Goal: Task Accomplishment & Management: Manage account settings

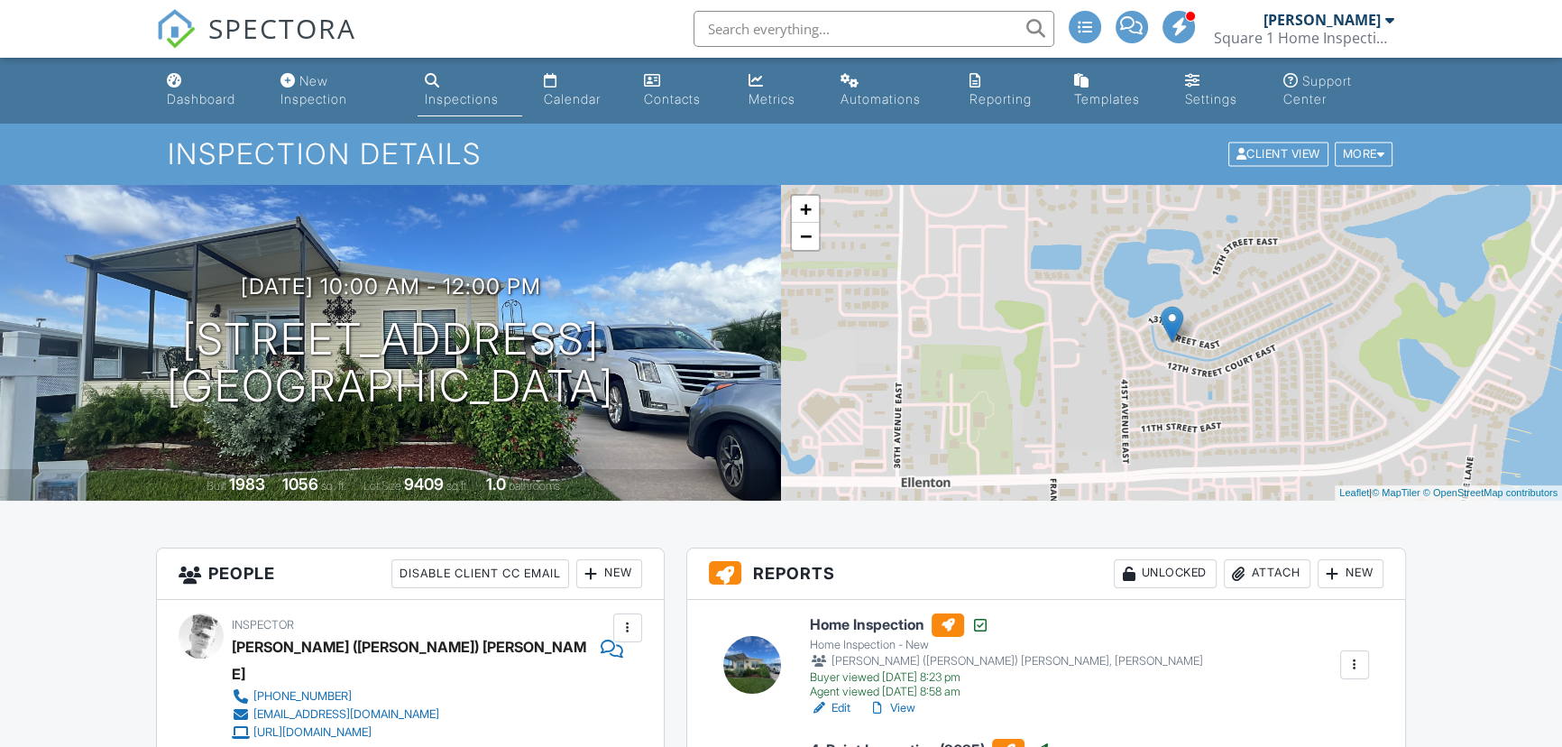
click at [478, 97] on div "Inspections" at bounding box center [462, 98] width 74 height 15
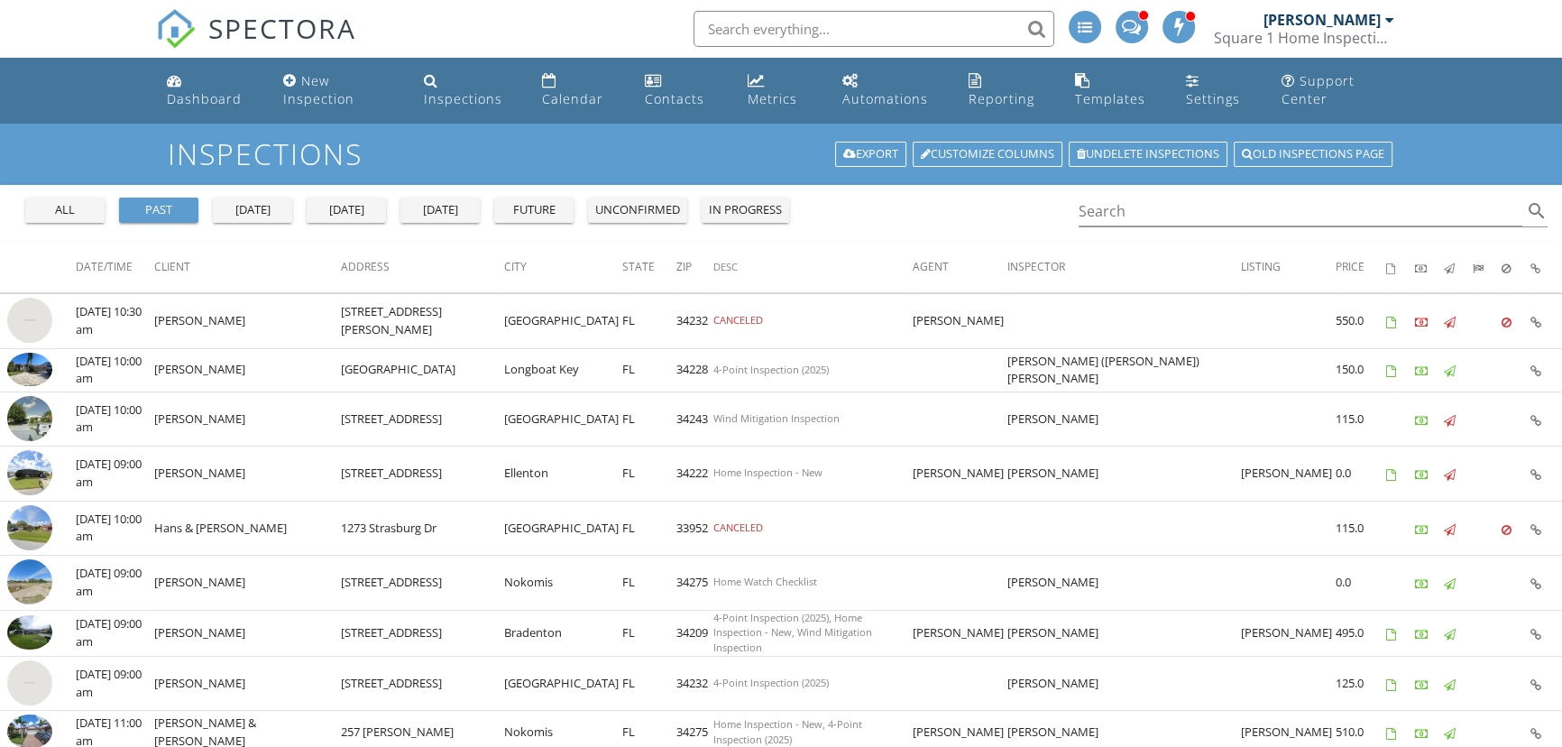
click at [363, 210] on div "[DATE]" at bounding box center [346, 210] width 65 height 18
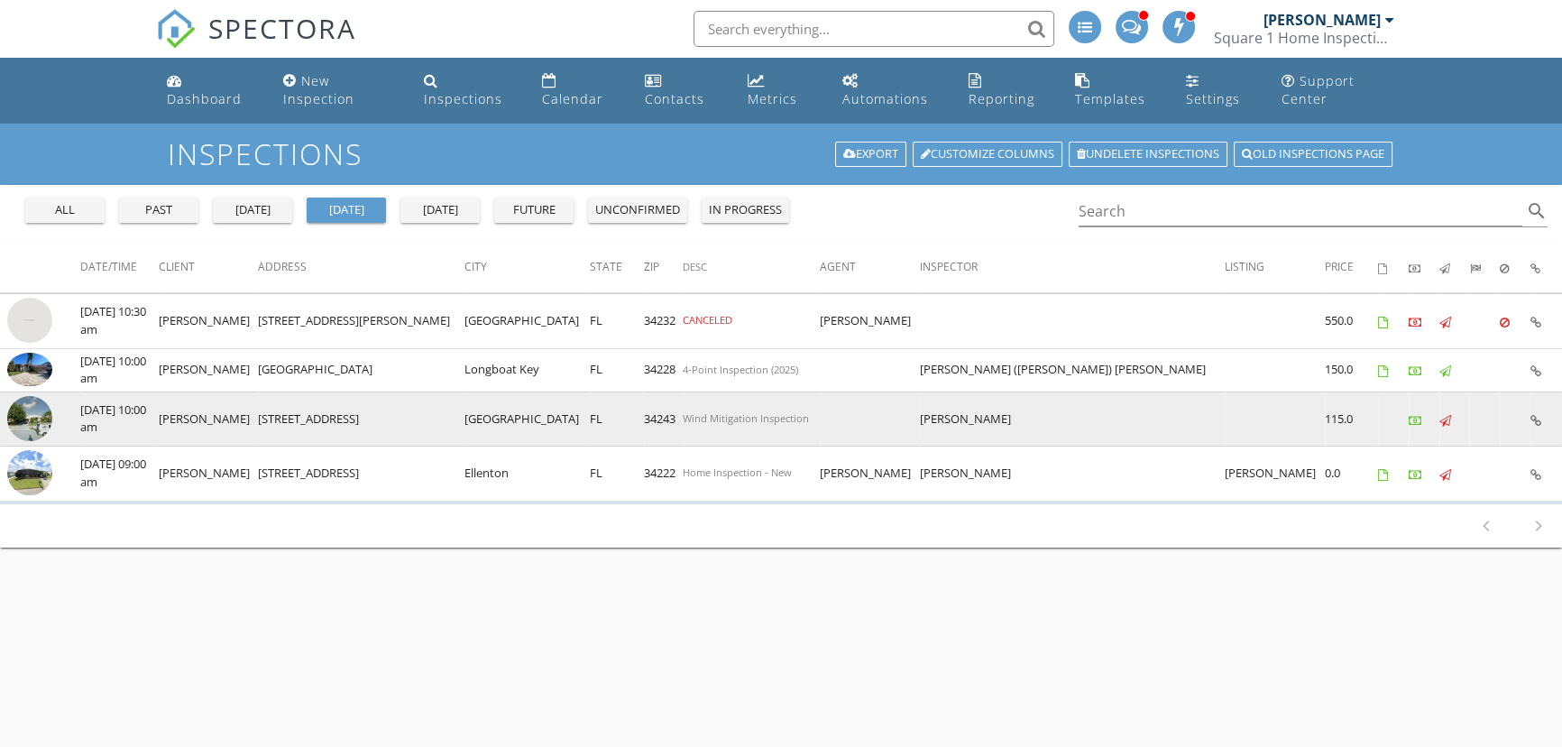
click at [35, 421] on img at bounding box center [29, 418] width 45 height 45
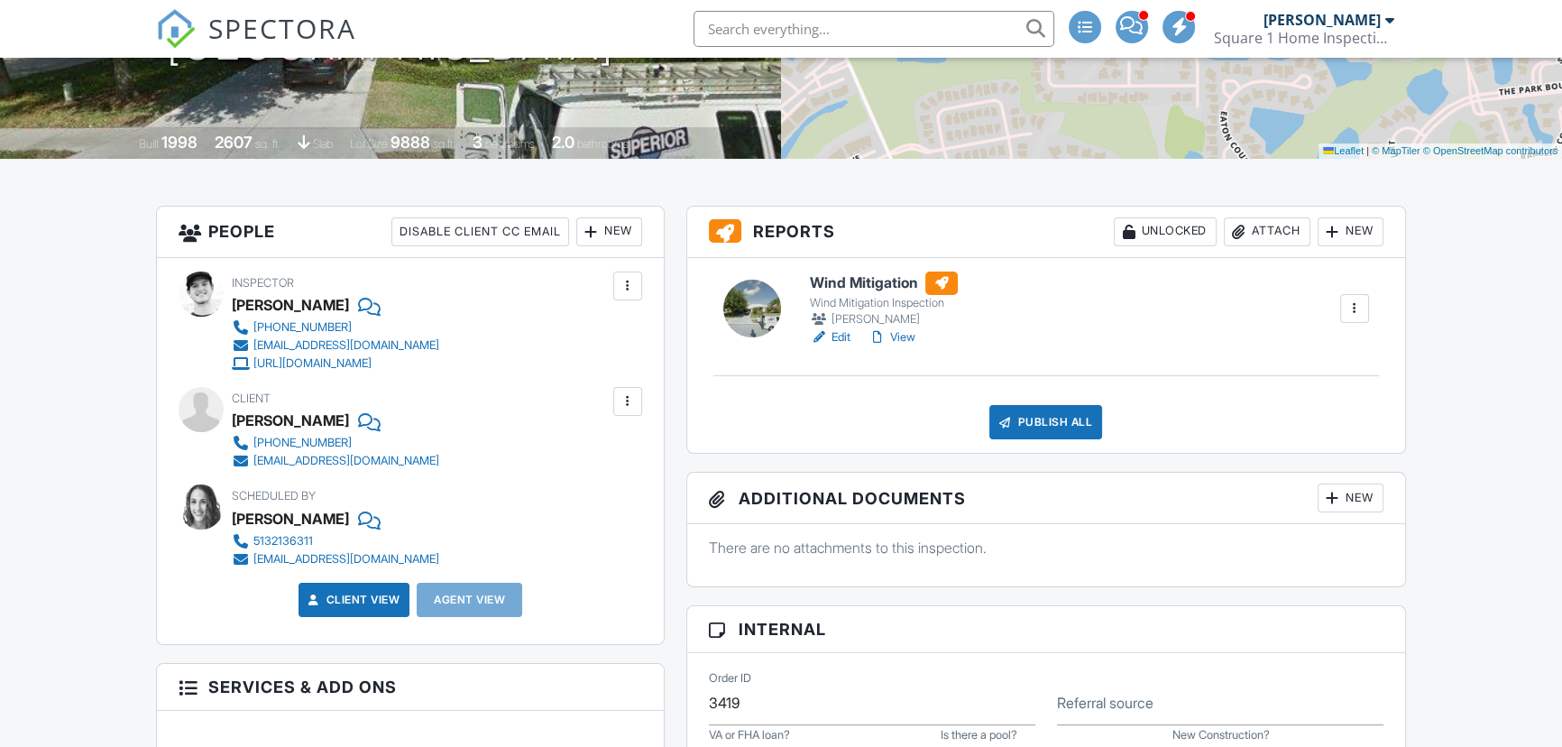
scroll to position [245, 0]
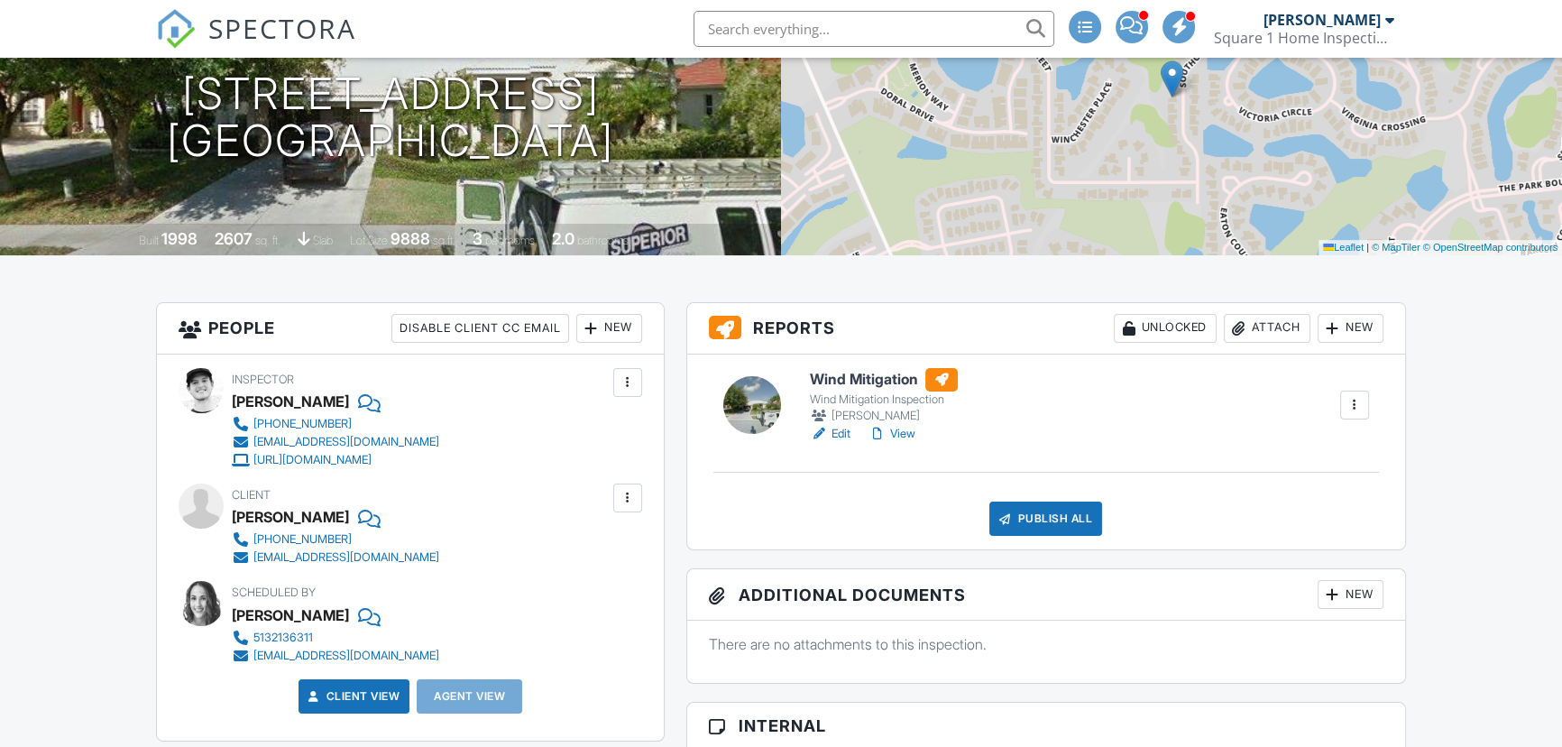
click at [835, 432] on link "Edit" at bounding box center [830, 434] width 41 height 18
